Goal: Information Seeking & Learning: Learn about a topic

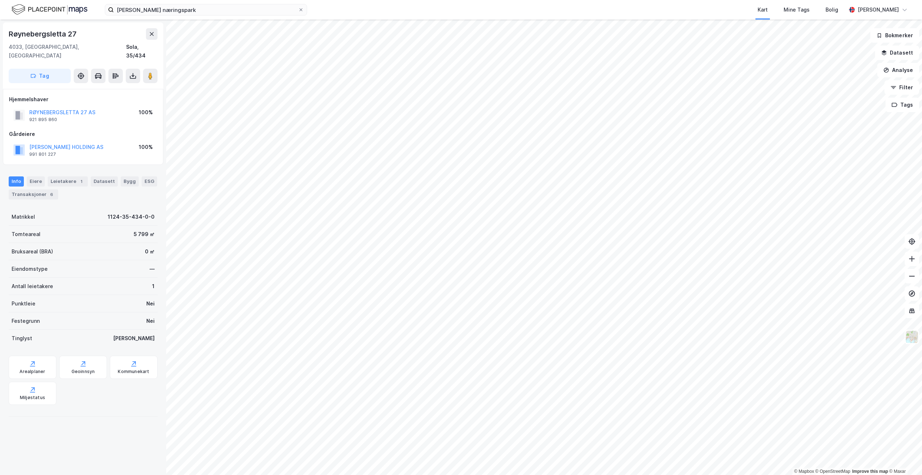
click at [653, 474] on html "[PERSON_NAME] næringspark Kart Mine Tags [PERSON_NAME] [PERSON_NAME] © Mapbox ©…" at bounding box center [461, 237] width 922 height 475
